Goal: Transaction & Acquisition: Purchase product/service

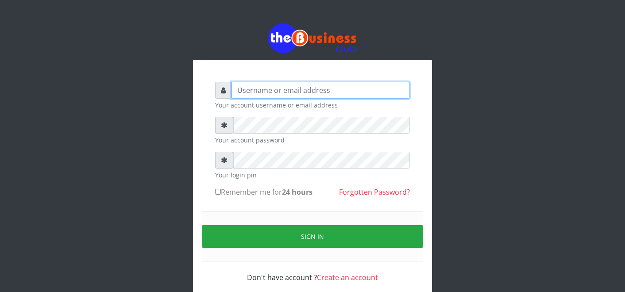
click at [322, 89] on input "text" at bounding box center [320, 90] width 178 height 17
click at [322, 90] on input "text" at bounding box center [320, 90] width 178 height 17
type input "father"
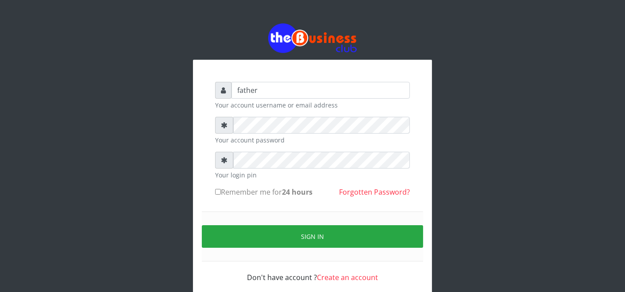
click at [302, 114] on form "father Your account username or email address Your account password Your login …" at bounding box center [312, 182] width 195 height 201
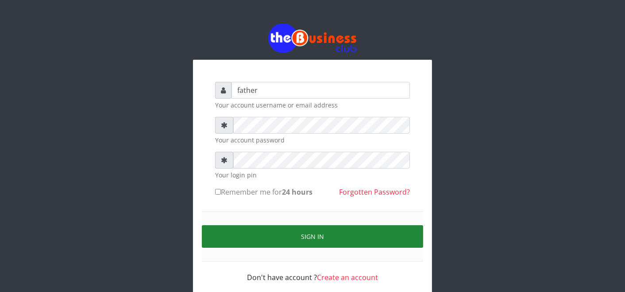
click at [320, 229] on button "Sign in" at bounding box center [312, 236] width 221 height 23
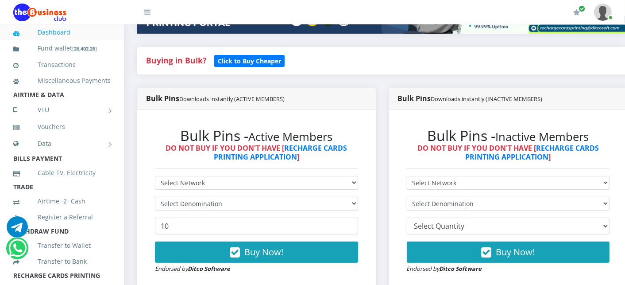
scroll to position [216, 0]
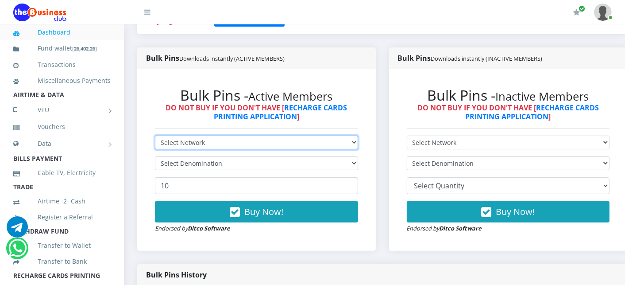
click at [264, 146] on select "Select Network MTN Globacom 9Mobile Airtel" at bounding box center [256, 142] width 203 height 14
select select "Airtel"
click at [155, 136] on select "Select Network MTN Globacom 9Mobile Airtel" at bounding box center [256, 142] width 203 height 14
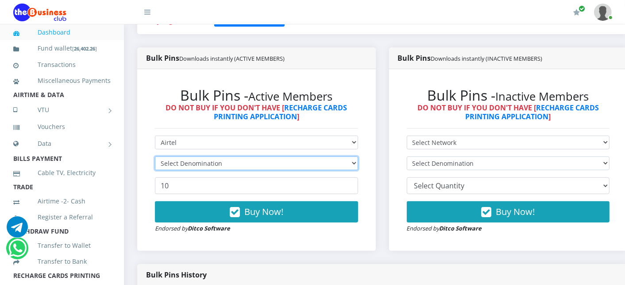
click at [232, 165] on select "Select Denomination" at bounding box center [256, 163] width 203 height 14
select select "192.76-200"
click at [155, 157] on select "Select Denomination Airtel NGN100 - ₦96.38 Airtel NGN200 - ₦192.76 Airtel NGN50…" at bounding box center [256, 163] width 203 height 14
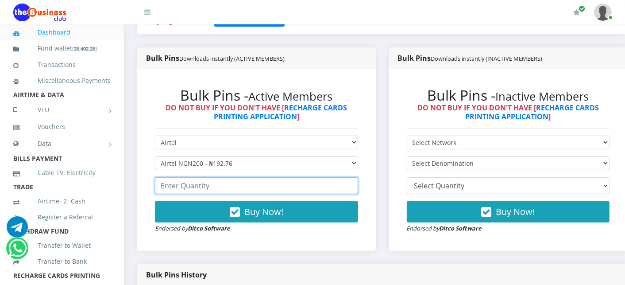
click at [210, 189] on input "number" at bounding box center [256, 185] width 203 height 17
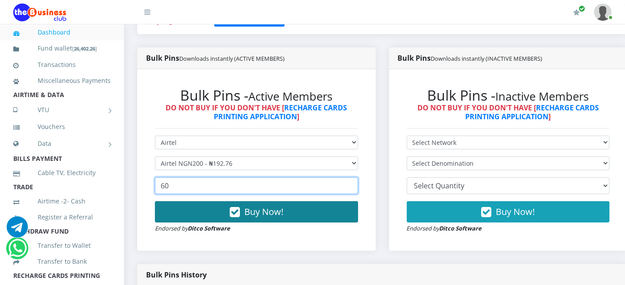
type input "60"
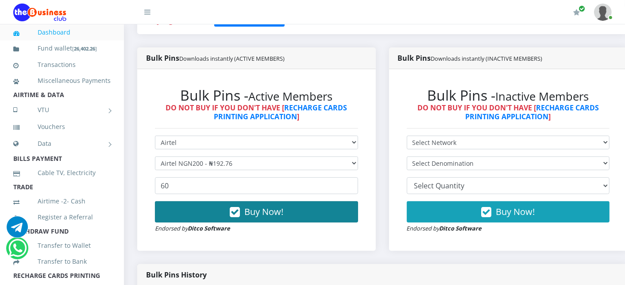
click at [204, 207] on button "Buy Now!" at bounding box center [256, 211] width 203 height 21
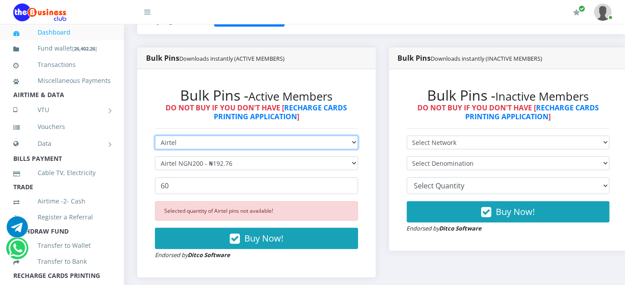
click at [174, 139] on select "Select Network MTN Globacom 9Mobile Airtel" at bounding box center [256, 142] width 203 height 14
click at [155, 136] on select "Select Network MTN Globacom 9Mobile Airtel" at bounding box center [256, 142] width 203 height 14
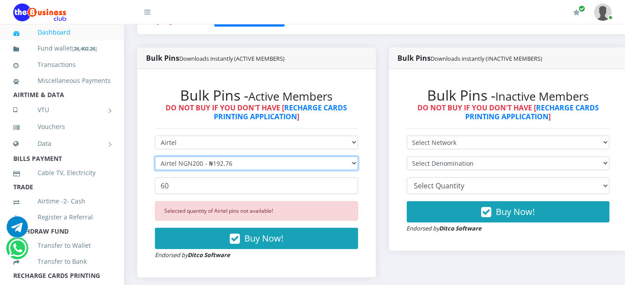
click at [196, 166] on select "Select Denomination Airtel NGN100 - ₦96.38 Airtel NGN200 - ₦192.76 Airtel NGN50…" at bounding box center [256, 163] width 203 height 14
select select "96.38-100"
click at [155, 157] on select "Select Denomination Airtel NGN100 - ₦96.38 Airtel NGN200 - ₦192.76 Airtel NGN50…" at bounding box center [256, 163] width 203 height 14
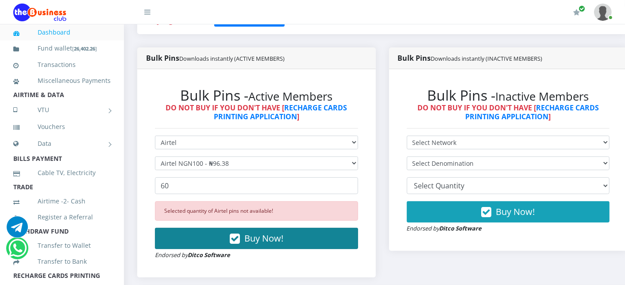
click at [186, 236] on button "Buy Now!" at bounding box center [256, 237] width 203 height 21
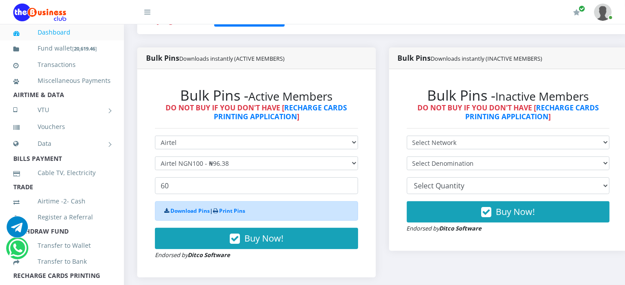
click at [146, 146] on div "Bulk Pins - Active Members DO NOT BUY IF YOU DON'T HAVE [ RECHARGE CARDS PRINTI…" at bounding box center [256, 173] width 221 height 190
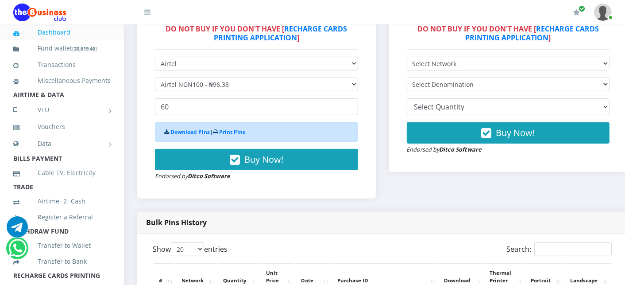
scroll to position [275, 0]
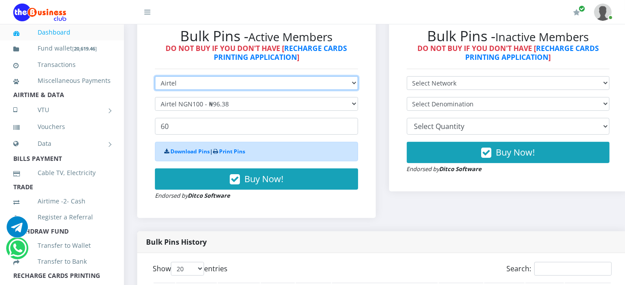
click at [200, 86] on select "Select Network MTN Globacom 9Mobile Airtel" at bounding box center [256, 83] width 203 height 14
select select "MTN"
click at [155, 77] on select "Select Network MTN Globacom 9Mobile Airtel" at bounding box center [256, 83] width 203 height 14
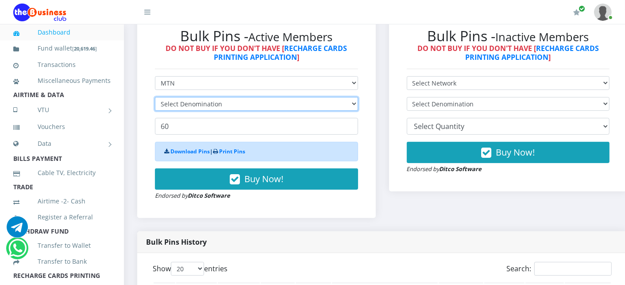
click at [189, 106] on select "Select Denomination" at bounding box center [256, 104] width 203 height 14
select select "96.99-100"
click at [155, 98] on select "Select Denomination MTN NGN100 - ₦96.99 MTN NGN200 - ₦193.98 MTN NGN400 - ₦387.…" at bounding box center [256, 104] width 203 height 14
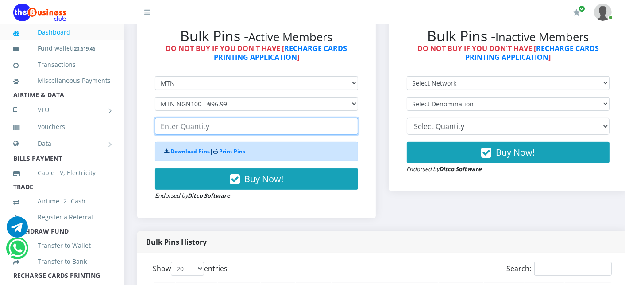
click at [197, 133] on input "number" at bounding box center [256, 126] width 203 height 17
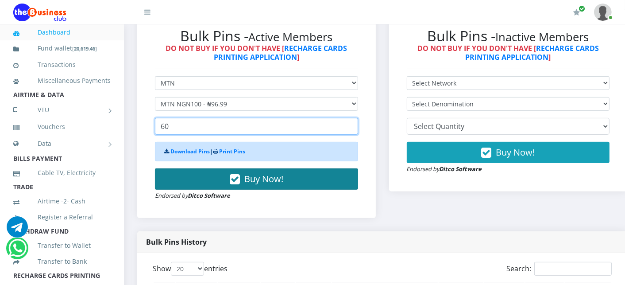
type input "60"
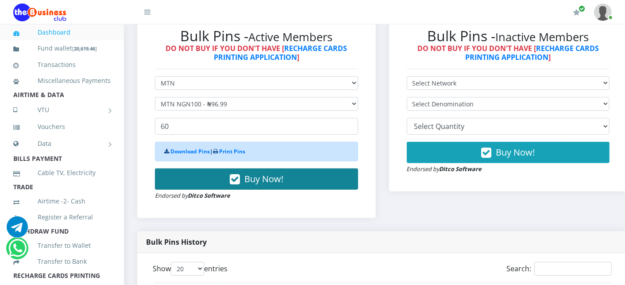
click at [197, 185] on button "Buy Now!" at bounding box center [256, 178] width 203 height 21
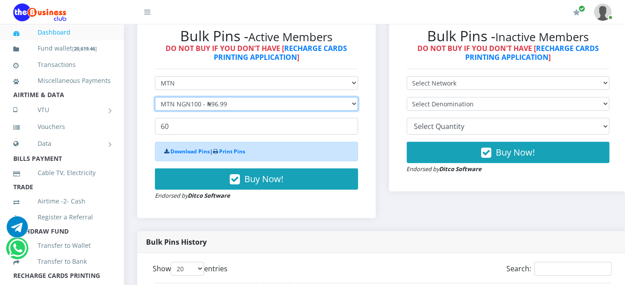
click at [200, 105] on select "Select Denomination MTN NGN100 - ₦96.99 MTN NGN200 - ₦193.98 MTN NGN400 - ₦387.…" at bounding box center [256, 104] width 203 height 14
select select "484.95-500"
click at [155, 98] on select "Select Denomination MTN NGN100 - ₦96.99 MTN NGN200 - ₦193.98 MTN NGN400 - ₦387.…" at bounding box center [256, 104] width 203 height 14
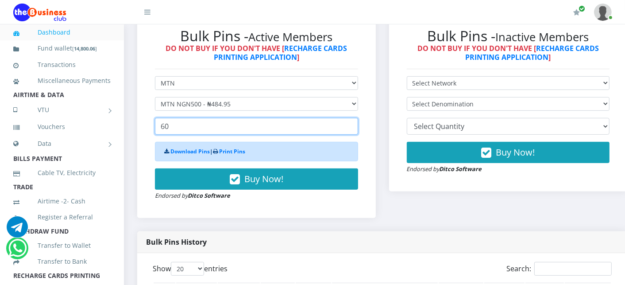
click at [173, 127] on input "60" at bounding box center [256, 126] width 203 height 17
type input "6"
type input "1"
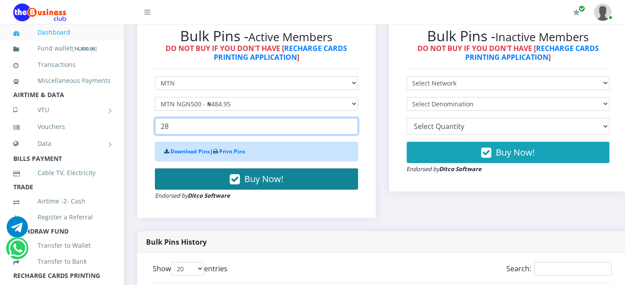
type input "28"
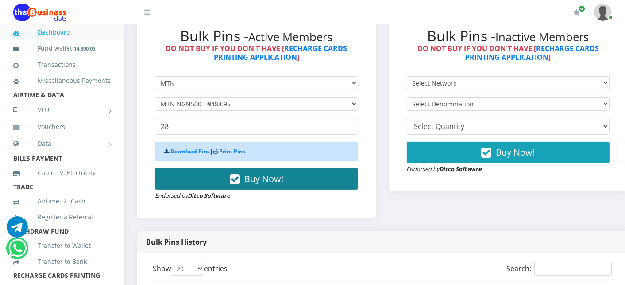
click at [177, 175] on button "Buy Now!" at bounding box center [256, 178] width 203 height 21
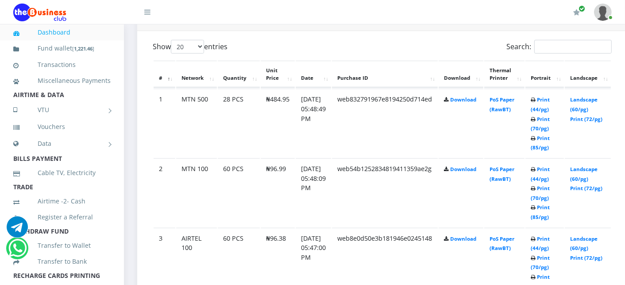
scroll to position [472, 0]
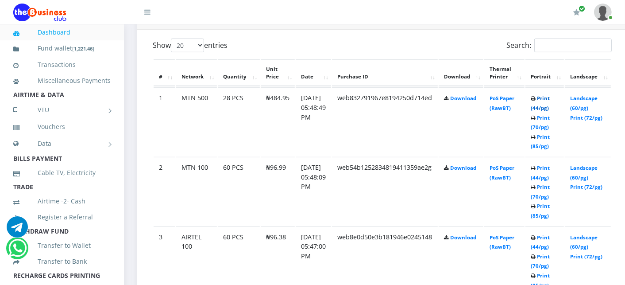
click at [550, 100] on link "Print (44/pg)" at bounding box center [540, 103] width 19 height 16
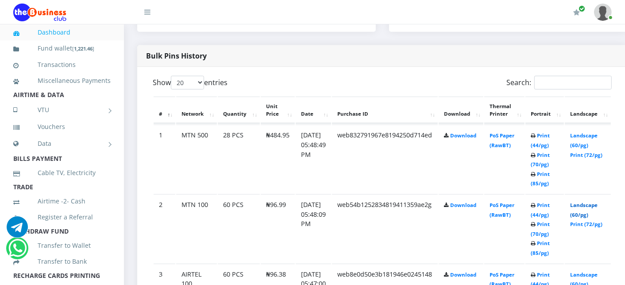
click at [588, 202] on link "Landscape (60/pg)" at bounding box center [583, 209] width 27 height 16
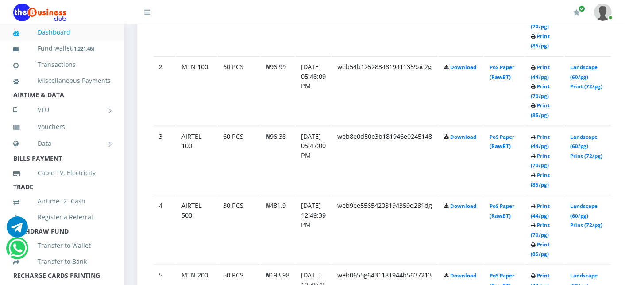
scroll to position [592, 0]
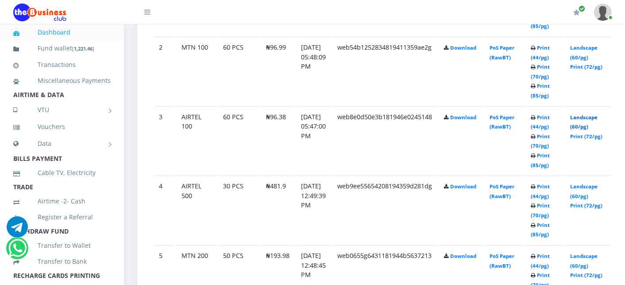
click at [586, 116] on link "Landscape (60/pg)" at bounding box center [583, 122] width 27 height 16
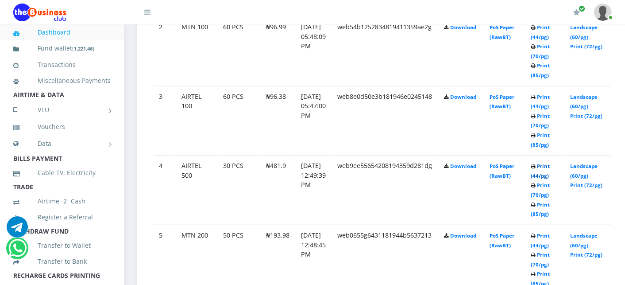
scroll to position [592, 0]
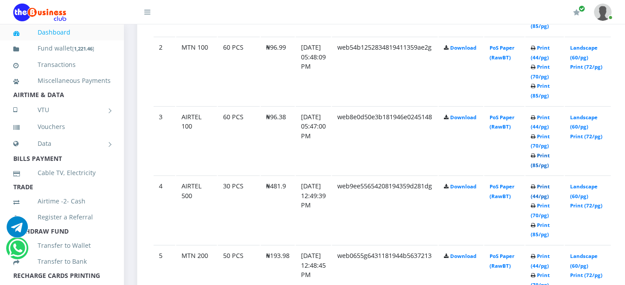
click at [550, 163] on link "Print (85/pg)" at bounding box center [540, 160] width 19 height 16
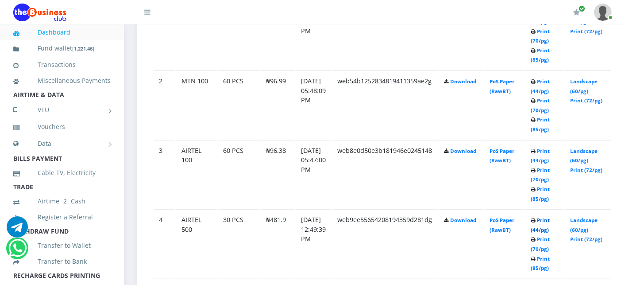
scroll to position [592, 0]
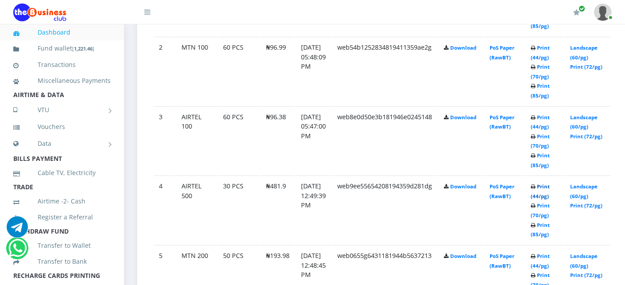
click at [550, 187] on link "Print (44/pg)" at bounding box center [540, 191] width 19 height 16
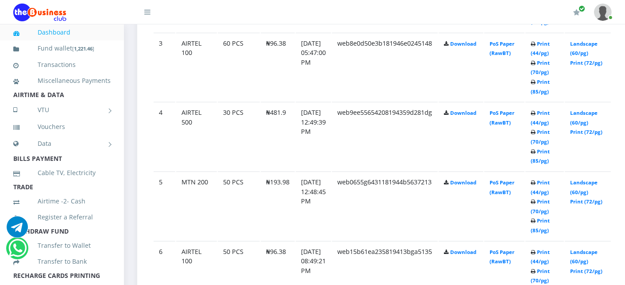
scroll to position [670, 0]
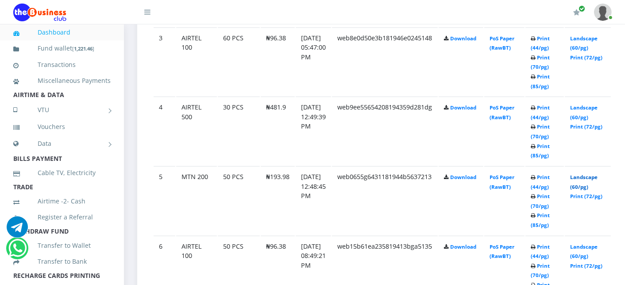
click at [588, 175] on link "Landscape (60/pg)" at bounding box center [583, 181] width 27 height 16
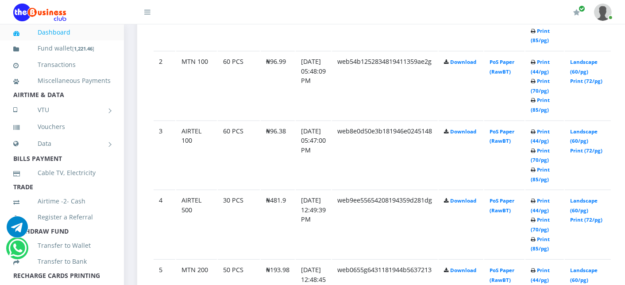
scroll to position [558, 0]
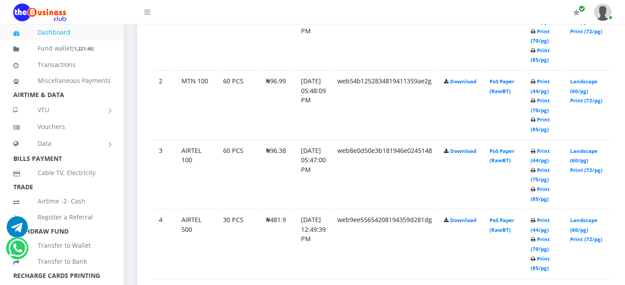
click at [564, 103] on td "Print (44/pg) Print (70/pg) Print (85/pg)" at bounding box center [544, 104] width 39 height 69
click at [596, 81] on link "Landscape (60/pg)" at bounding box center [583, 86] width 27 height 16
